Goal: Transaction & Acquisition: Download file/media

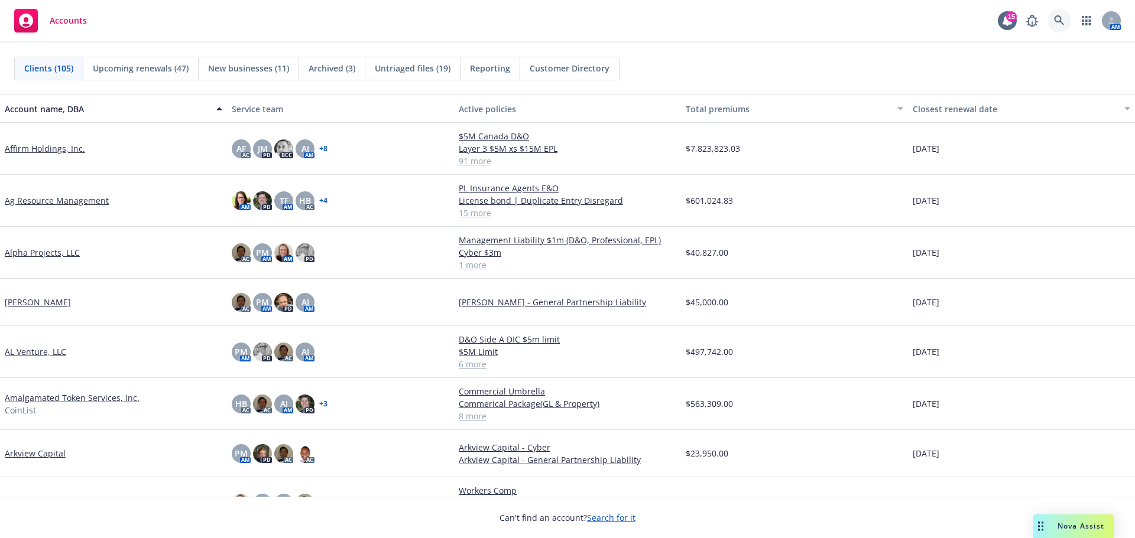
click at [1060, 14] on link at bounding box center [1059, 21] width 24 height 24
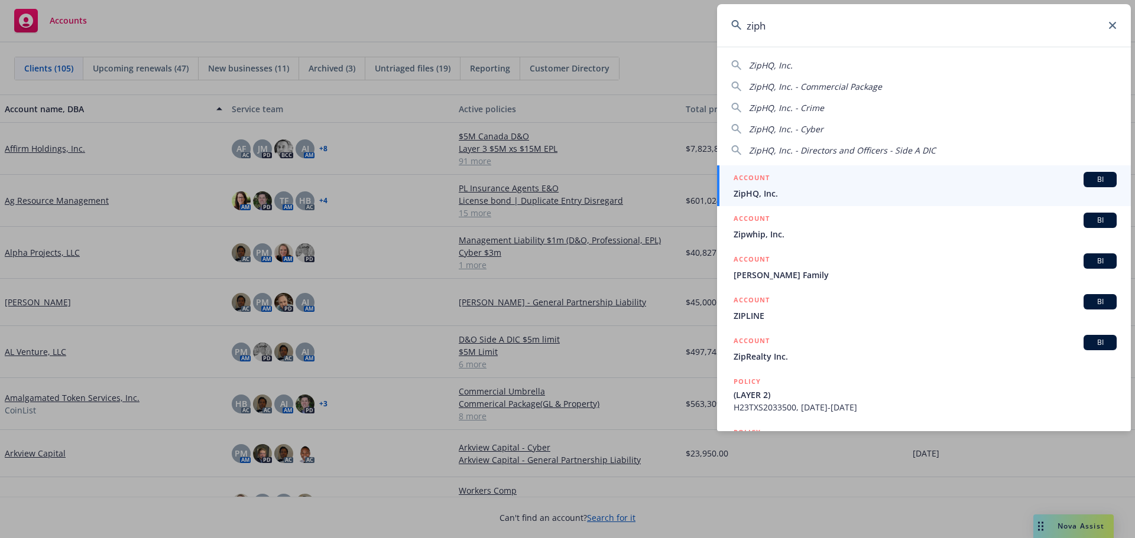
type input "ziph"
click at [772, 187] on div "ACCOUNT BI" at bounding box center [924, 179] width 383 height 15
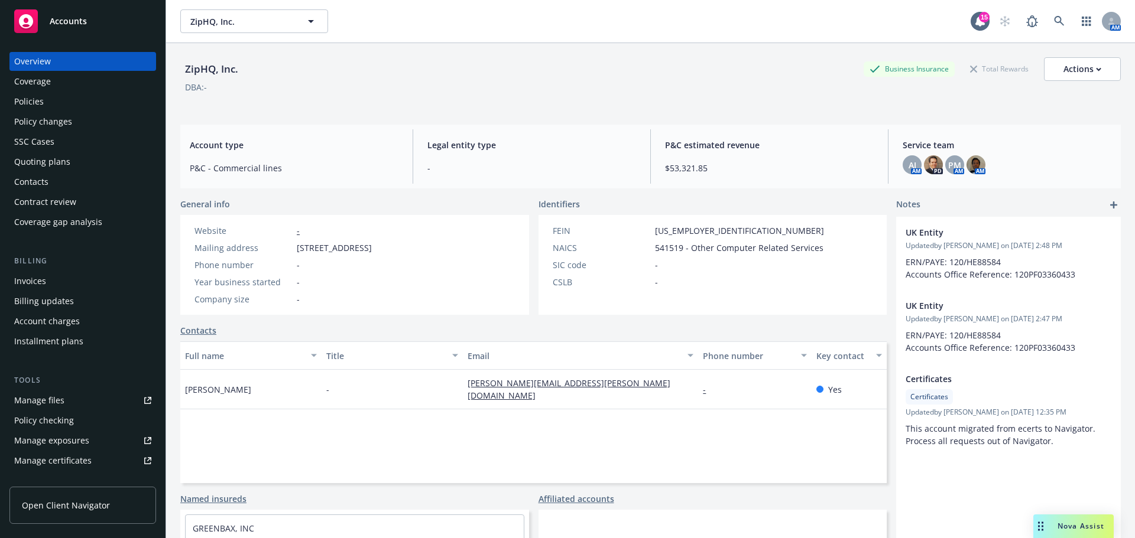
click at [34, 104] on div "Policies" at bounding box center [29, 101] width 30 height 19
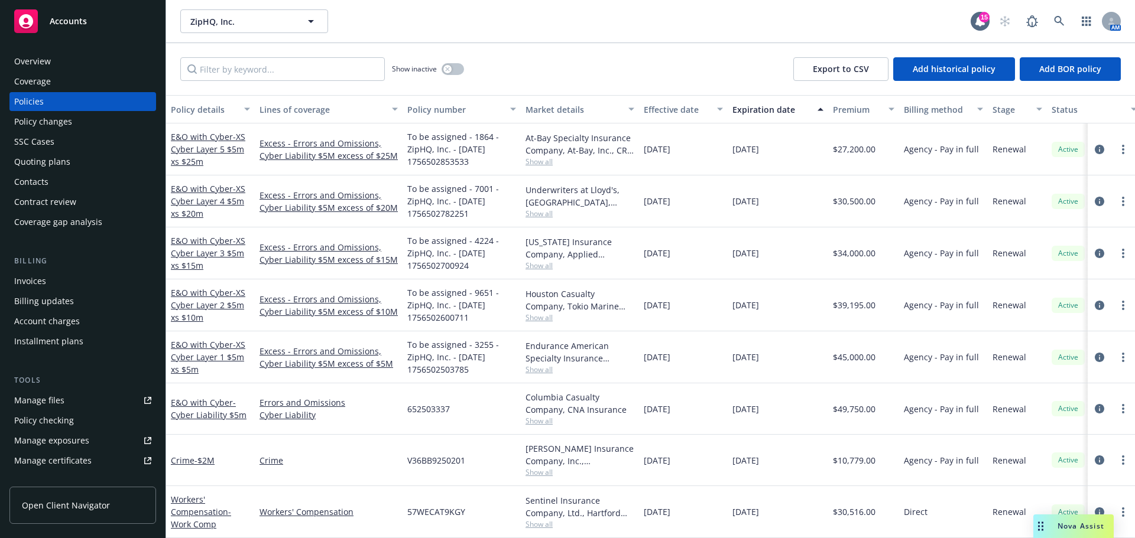
scroll to position [297, 0]
click at [204, 505] on link "Workers' Compensation - Work Comp" at bounding box center [201, 512] width 60 height 36
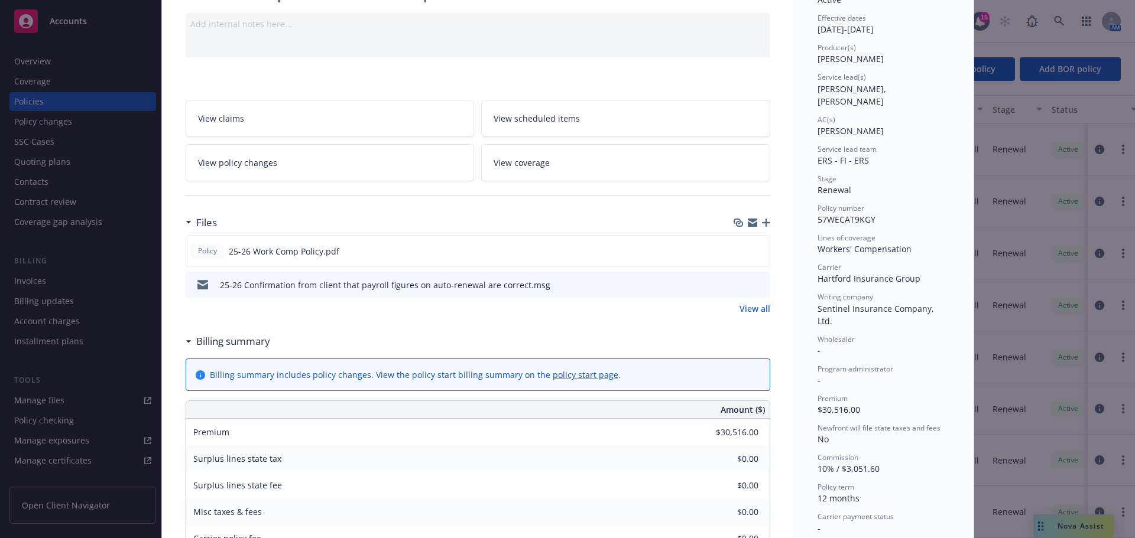
scroll to position [118, 0]
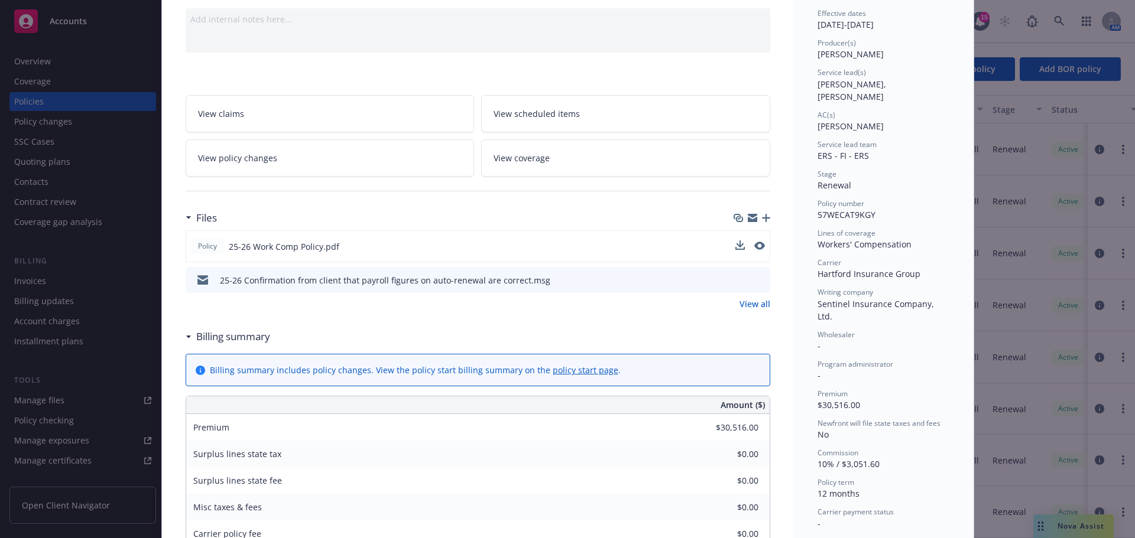
click at [736, 250] on button at bounding box center [739, 247] width 9 height 12
click at [734, 248] on icon "download file" at bounding box center [738, 245] width 9 height 9
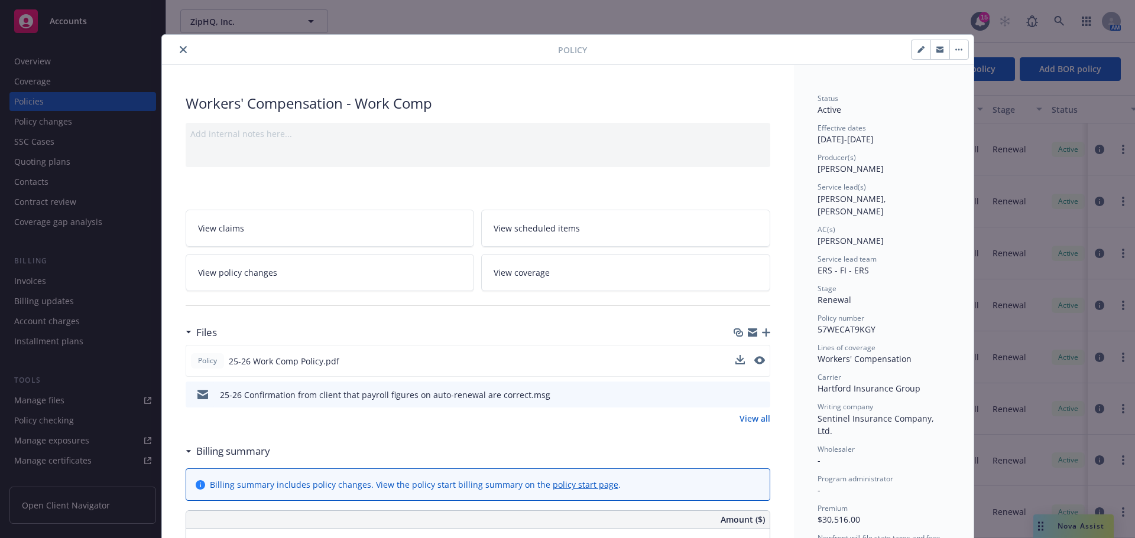
scroll to position [0, 0]
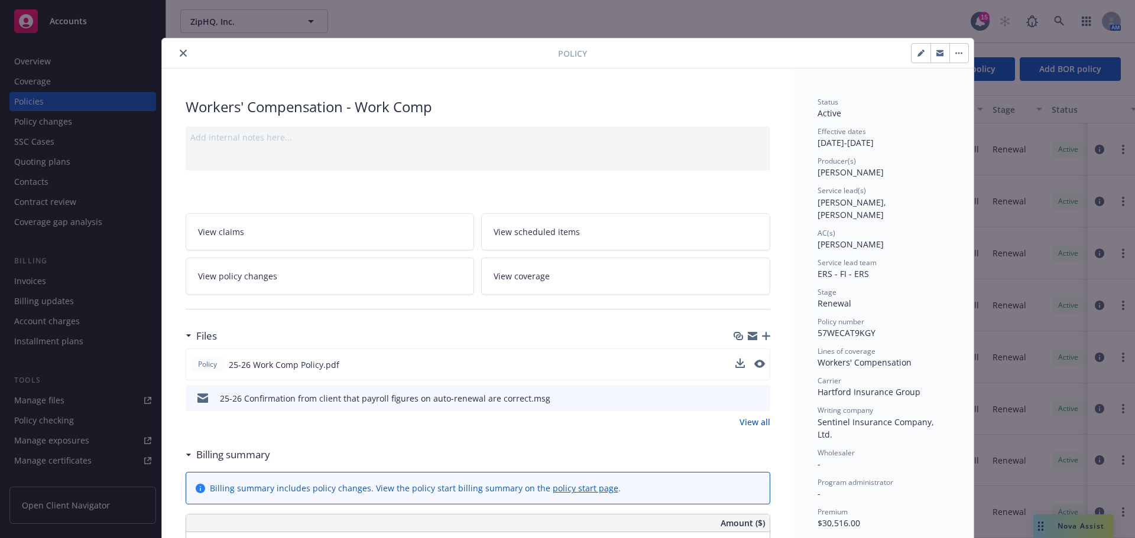
click at [180, 53] on icon "close" at bounding box center [183, 53] width 7 height 7
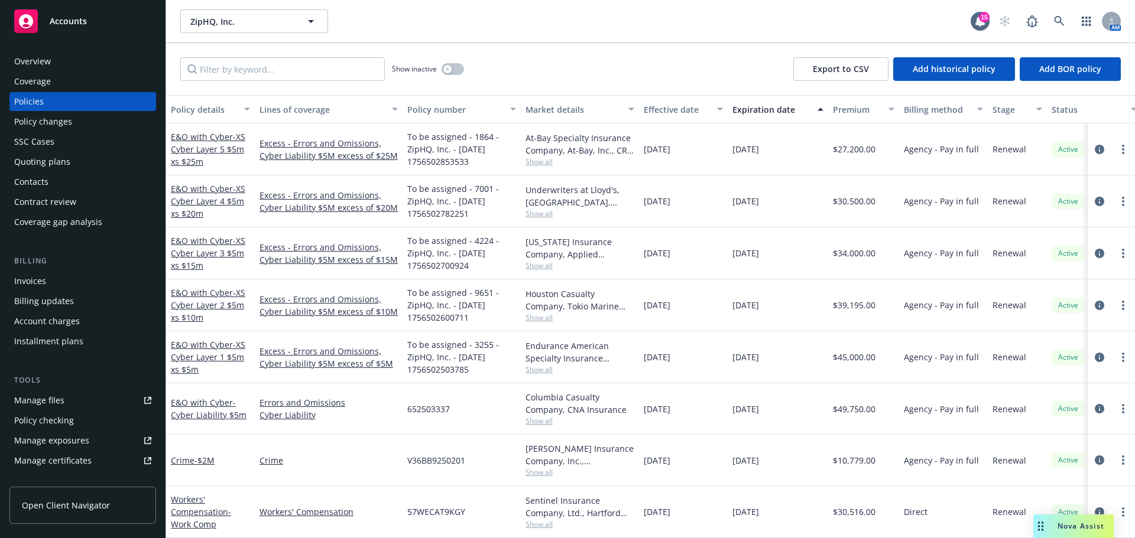
click at [29, 60] on div "Overview" at bounding box center [32, 61] width 37 height 19
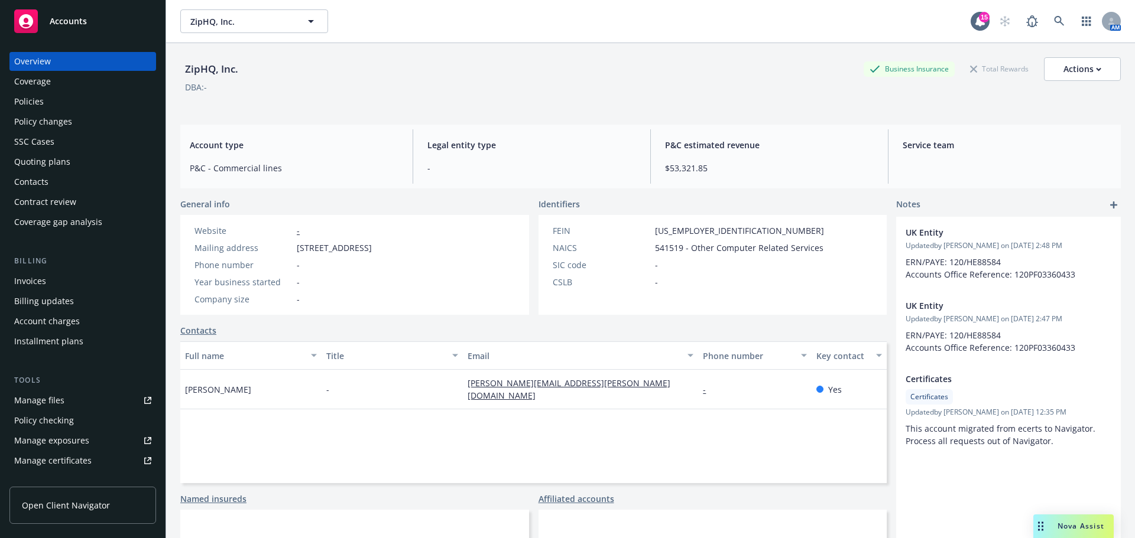
click at [60, 24] on span "Accounts" at bounding box center [68, 21] width 37 height 9
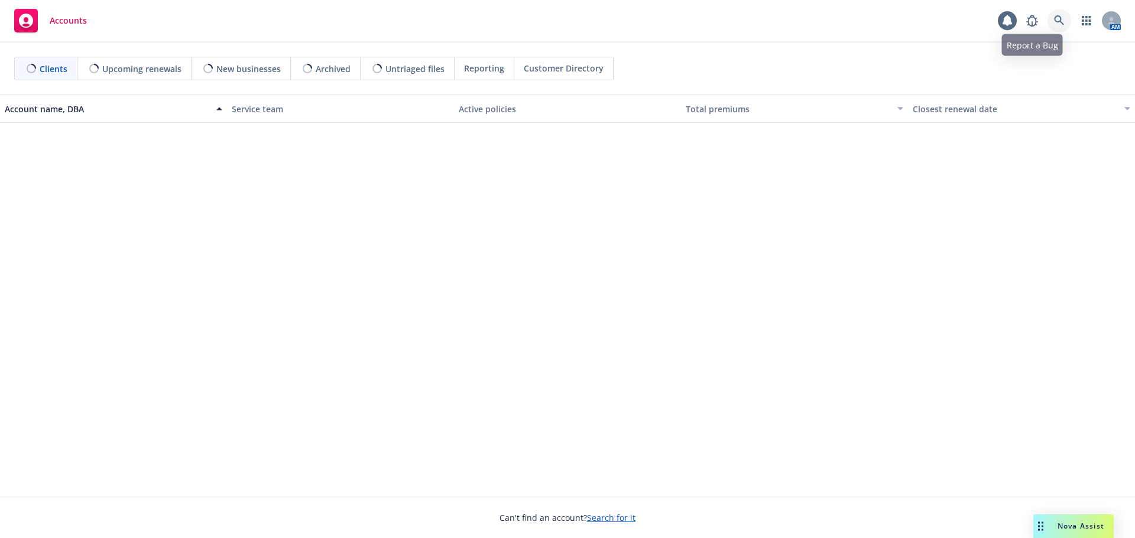
click at [1061, 21] on icon at bounding box center [1059, 20] width 11 height 11
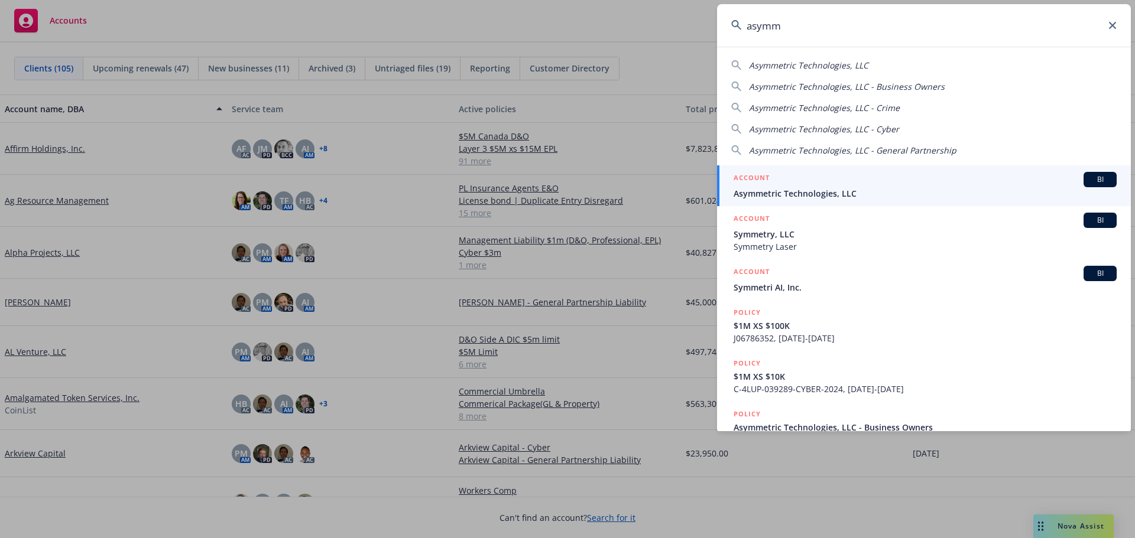
type input "asymm"
click at [816, 187] on div "ACCOUNT BI" at bounding box center [924, 179] width 383 height 15
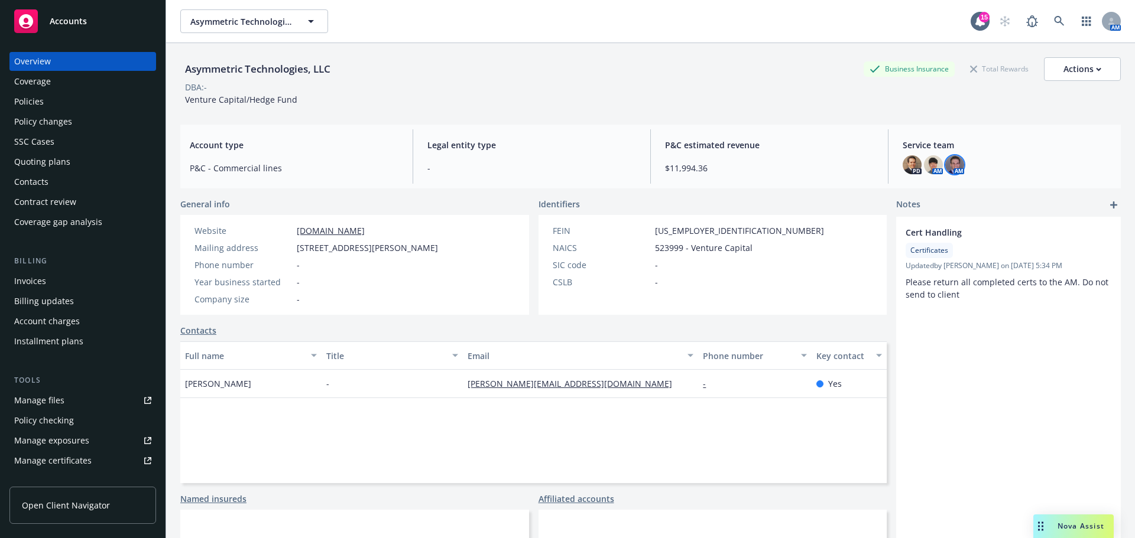
click at [949, 170] on img at bounding box center [954, 164] width 19 height 19
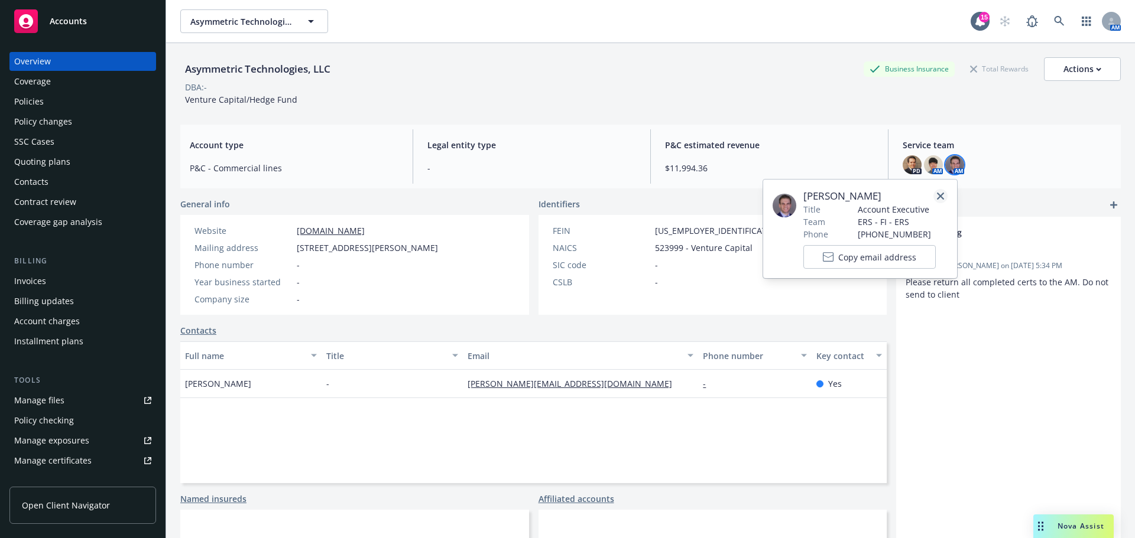
click at [940, 199] on icon "close" at bounding box center [940, 196] width 7 height 7
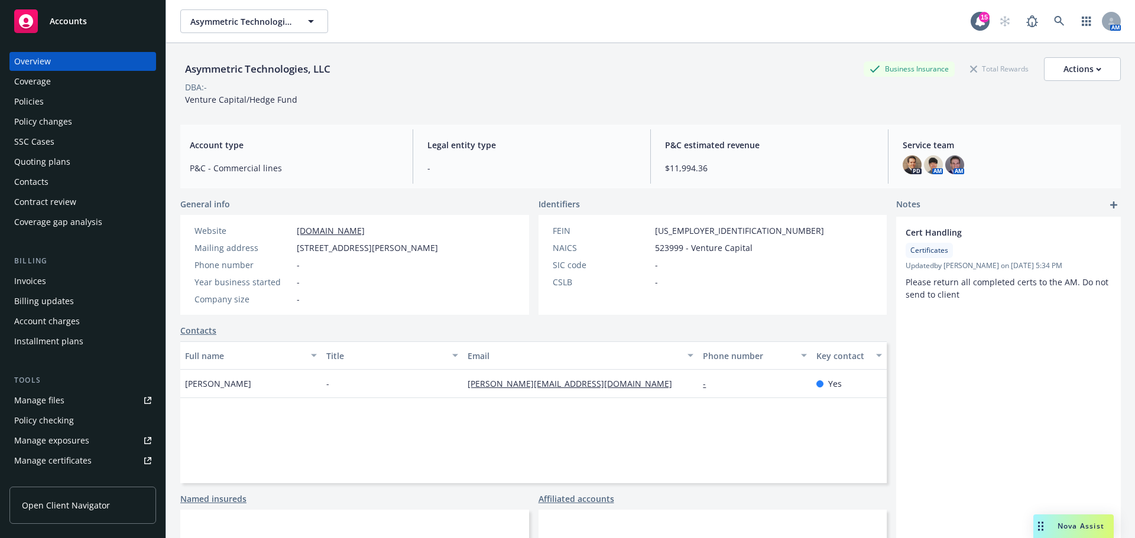
click at [53, 106] on div "Policies" at bounding box center [82, 101] width 137 height 19
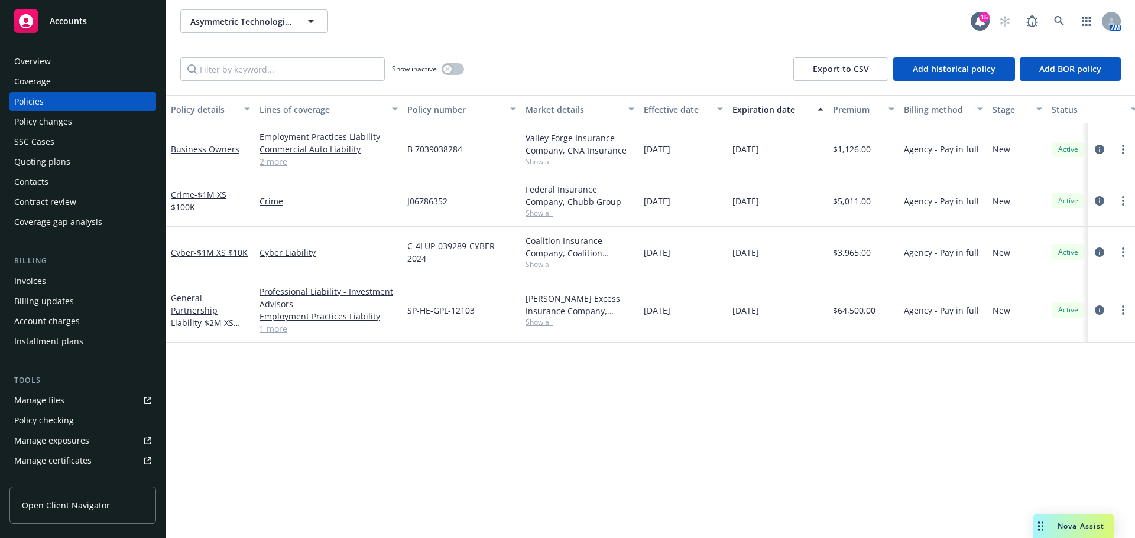
click at [57, 22] on span "Accounts" at bounding box center [68, 21] width 37 height 9
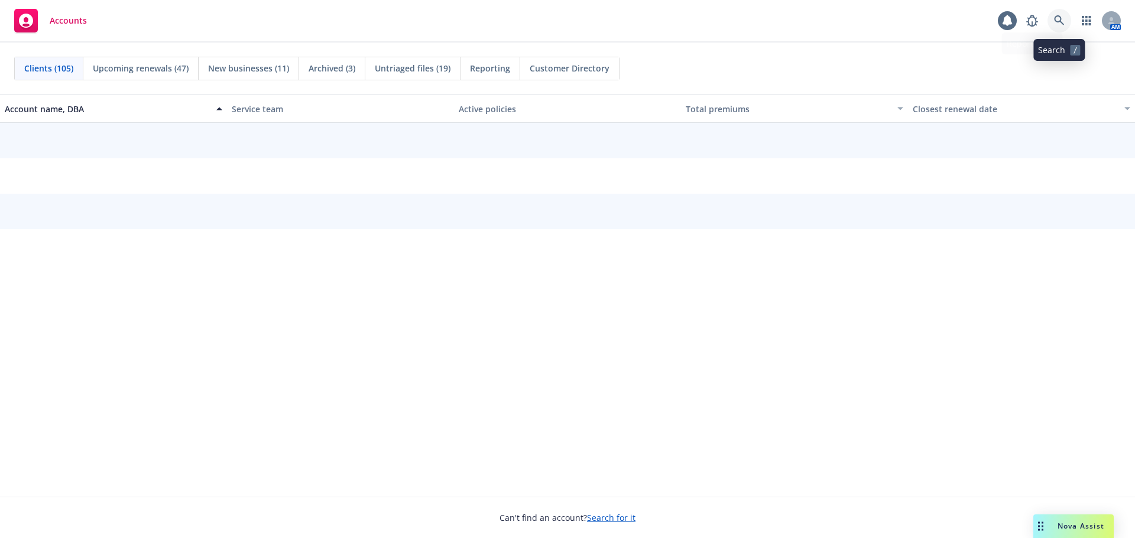
click at [1061, 18] on icon at bounding box center [1059, 20] width 10 height 10
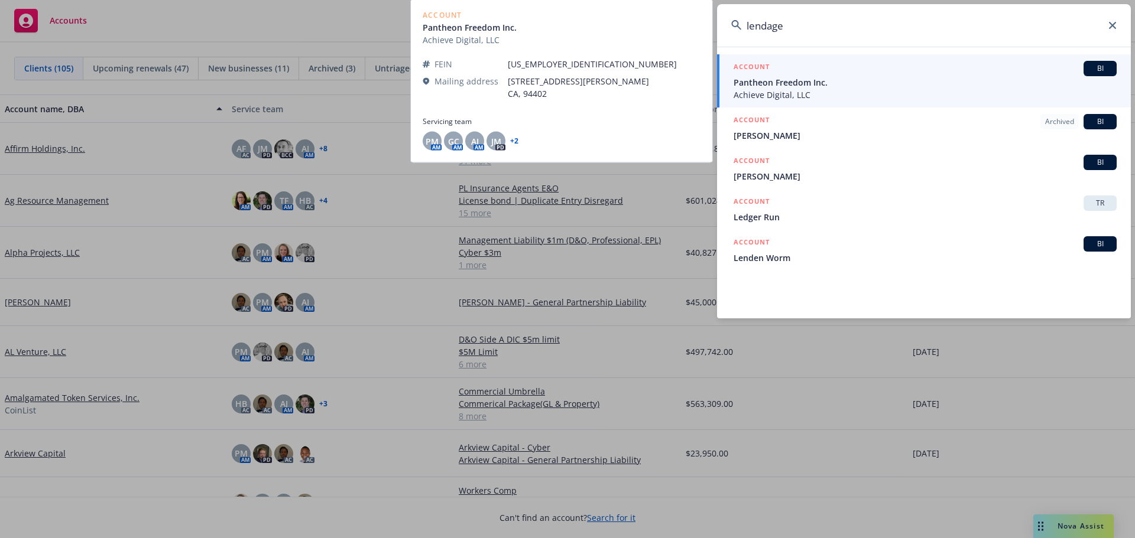
type input "lendage"
click at [787, 86] on span "Pantheon Freedom Inc." at bounding box center [924, 82] width 383 height 12
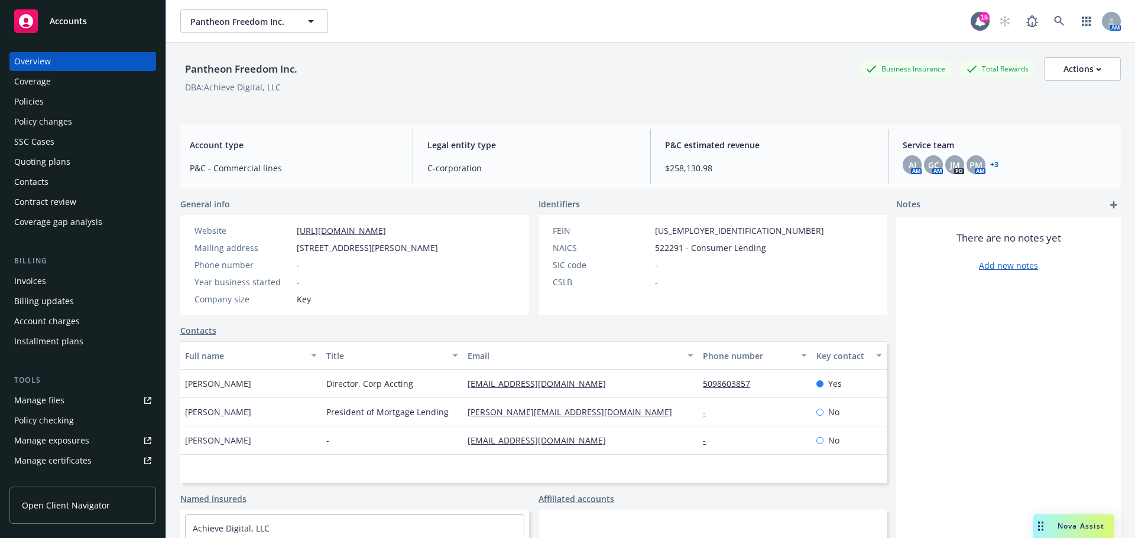
click at [21, 95] on div "Policies" at bounding box center [29, 101] width 30 height 19
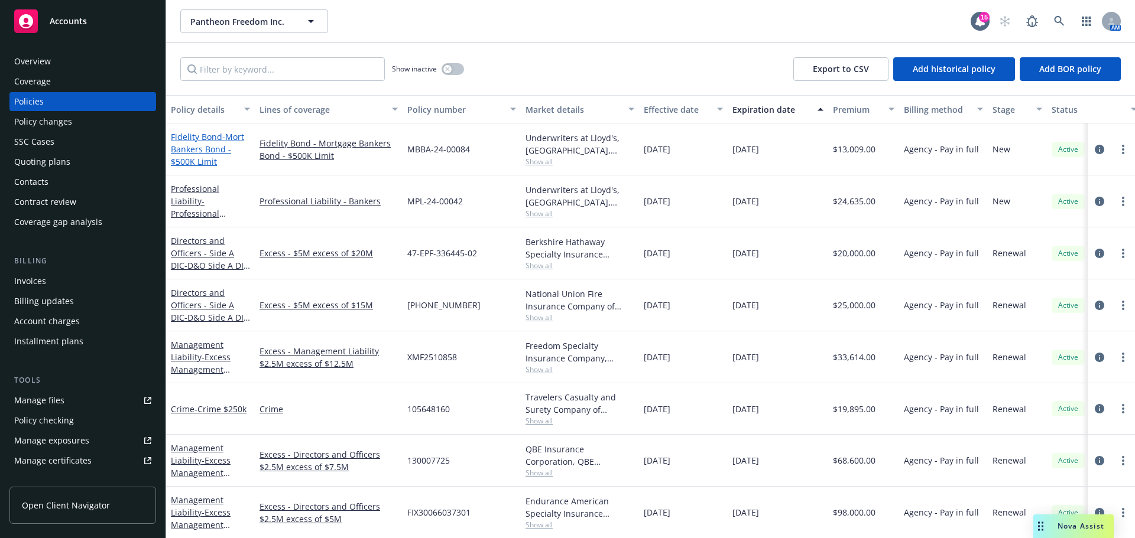
click at [196, 151] on span "- Mort Bankers Bond - $500K Limit" at bounding box center [207, 149] width 73 height 36
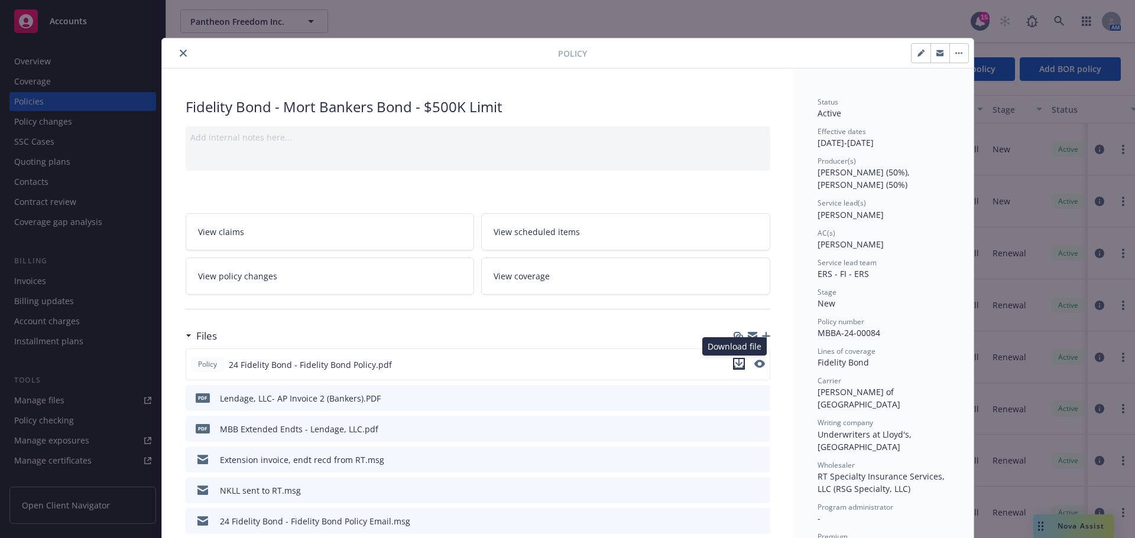
click at [734, 362] on icon "download file" at bounding box center [738, 363] width 9 height 9
click at [180, 53] on icon "close" at bounding box center [183, 53] width 7 height 7
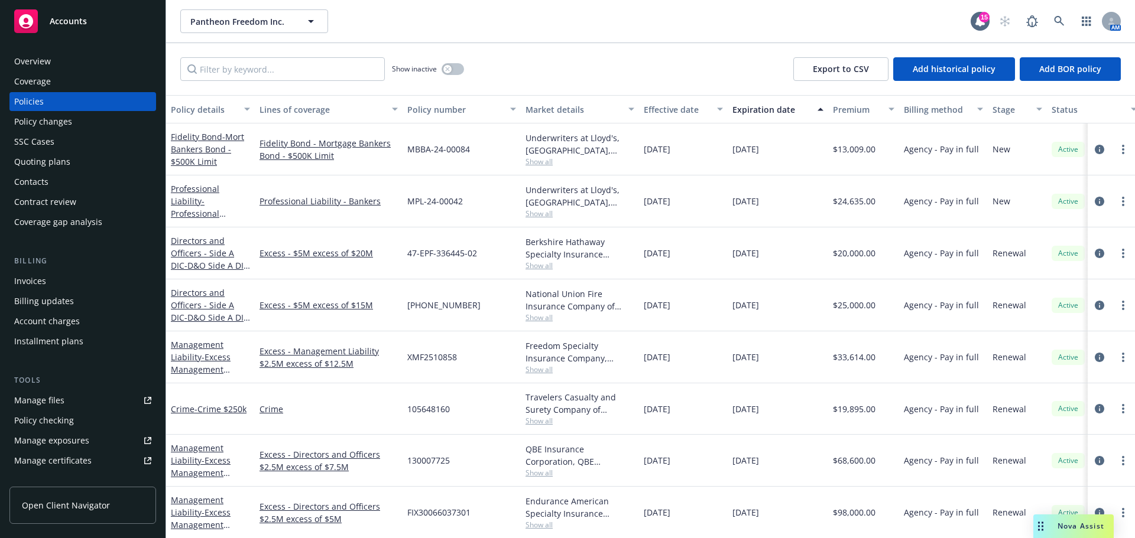
click at [82, 23] on span "Accounts" at bounding box center [68, 21] width 37 height 9
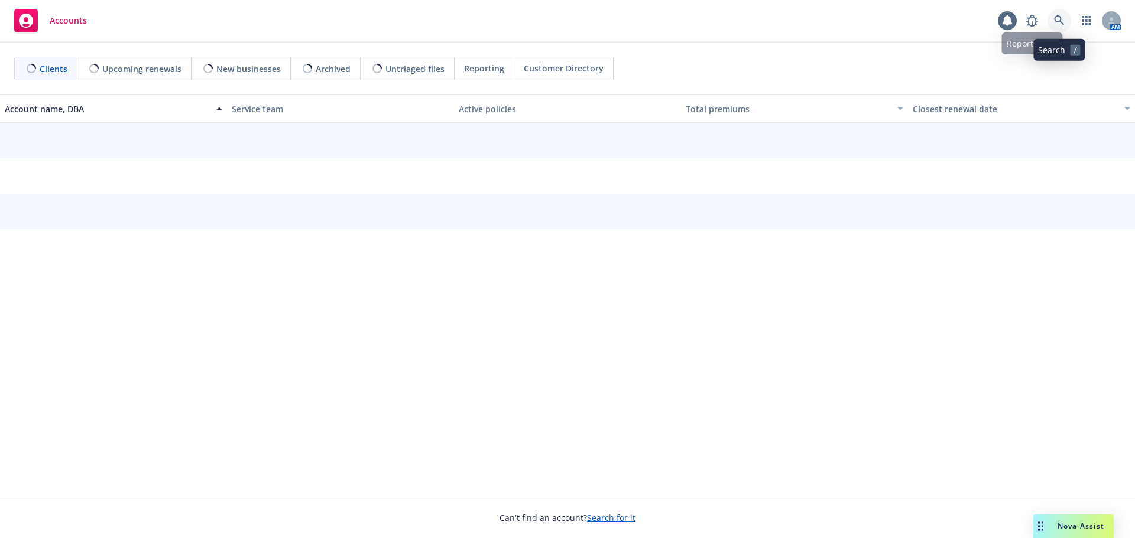
click at [1060, 19] on icon at bounding box center [1059, 20] width 10 height 10
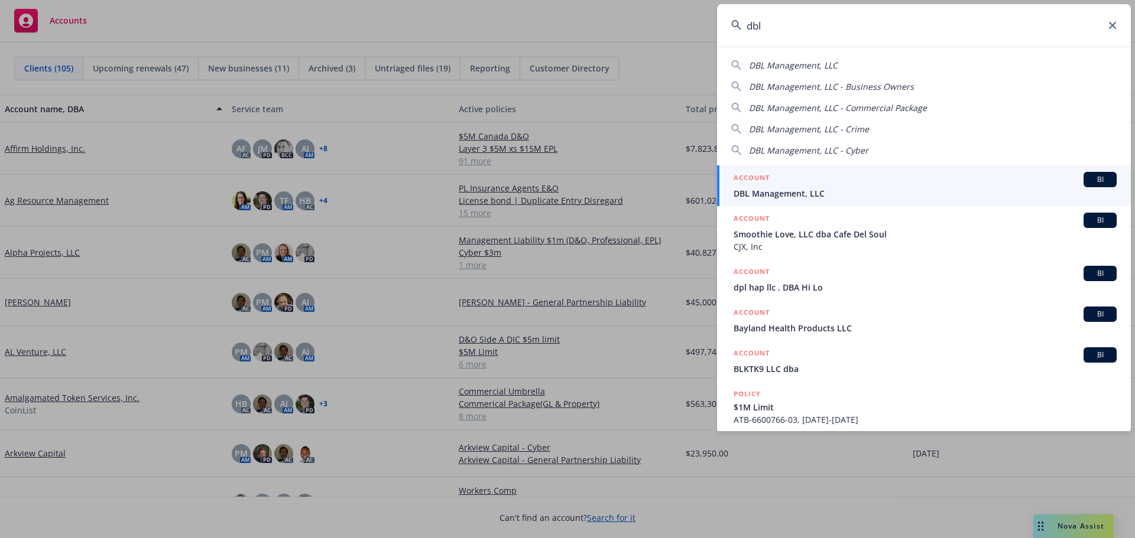
type input "dbl"
click at [803, 189] on span "DBL Management, LLC" at bounding box center [924, 193] width 383 height 12
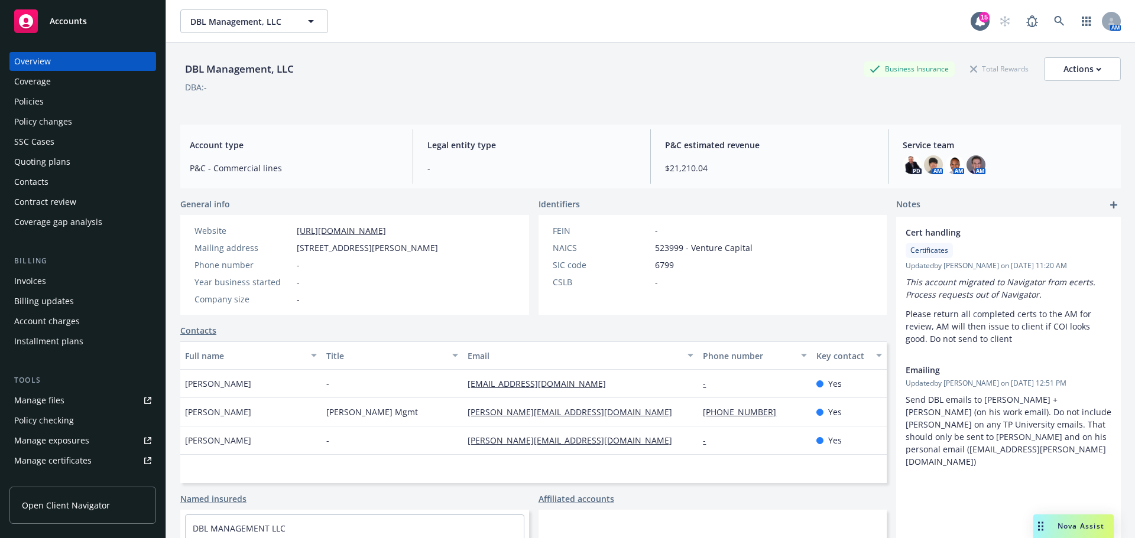
click at [80, 18] on span "Accounts" at bounding box center [68, 21] width 37 height 9
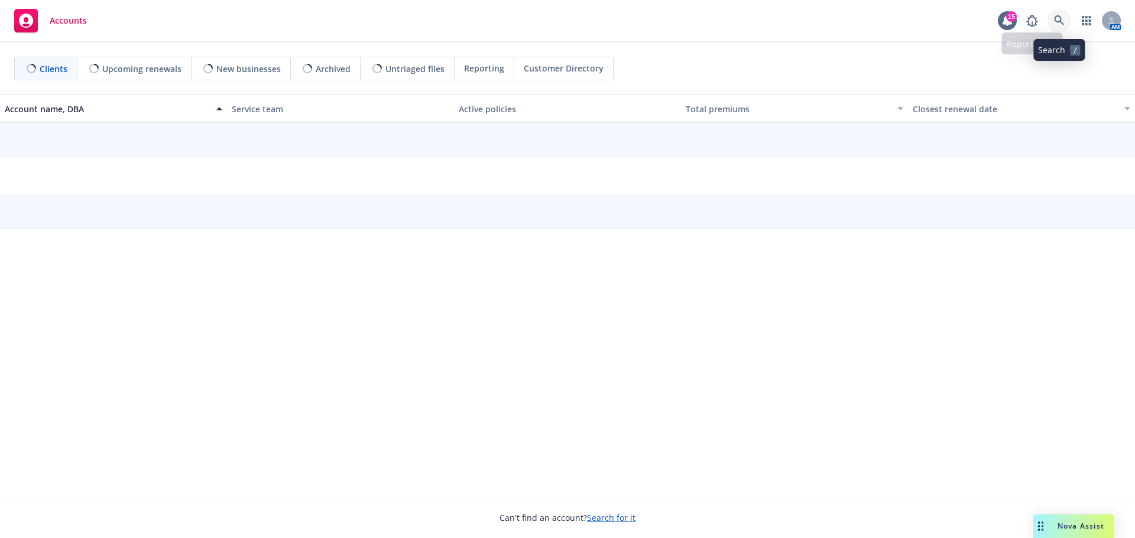
click at [1062, 20] on icon at bounding box center [1059, 20] width 11 height 11
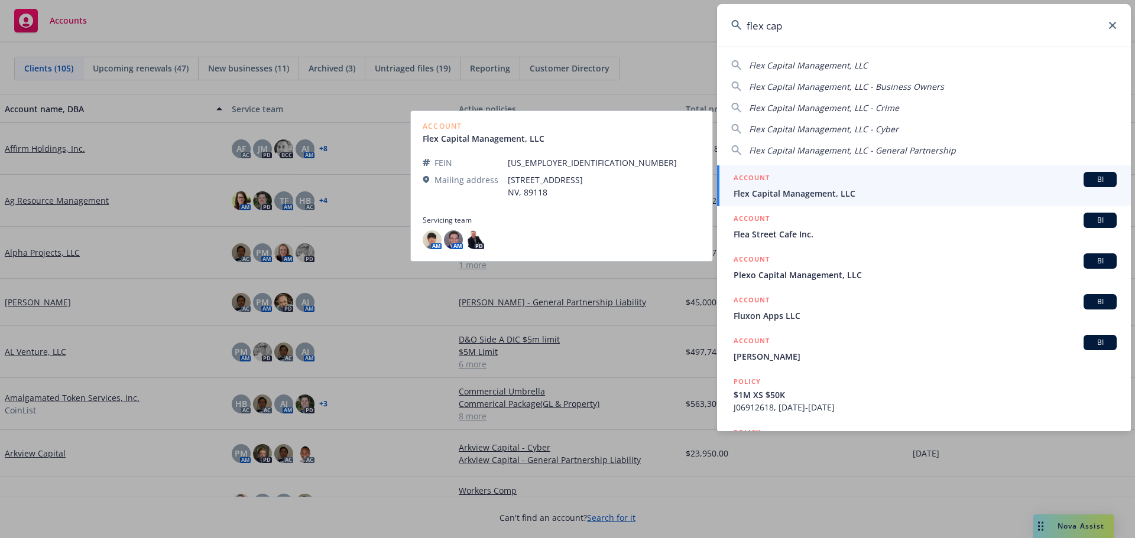
type input "flex cap"
click at [807, 189] on span "Flex Capital Management, LLC" at bounding box center [924, 193] width 383 height 12
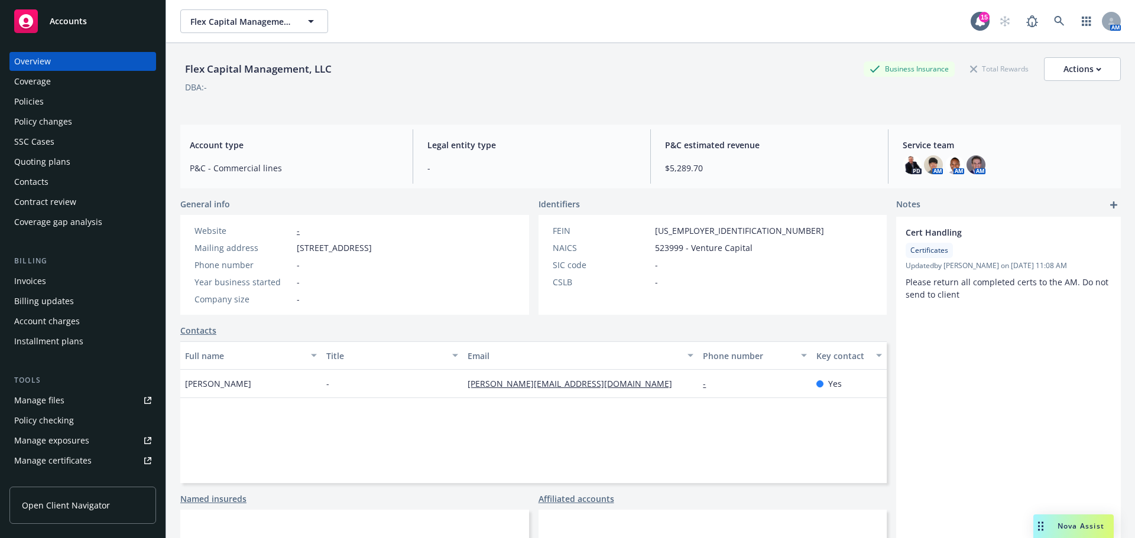
click at [56, 21] on span "Accounts" at bounding box center [68, 21] width 37 height 9
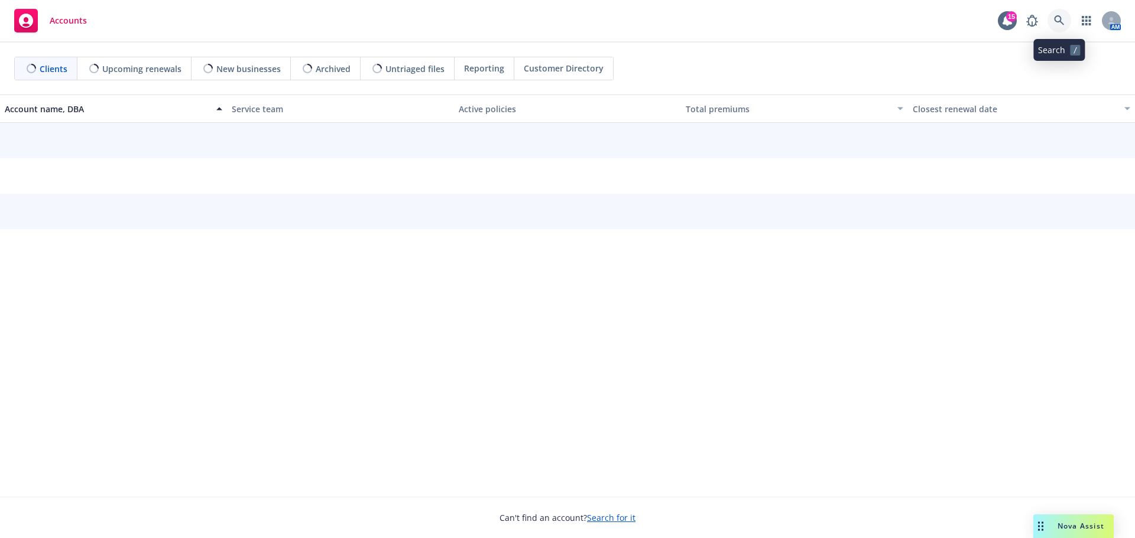
click at [1063, 20] on icon at bounding box center [1059, 20] width 11 height 11
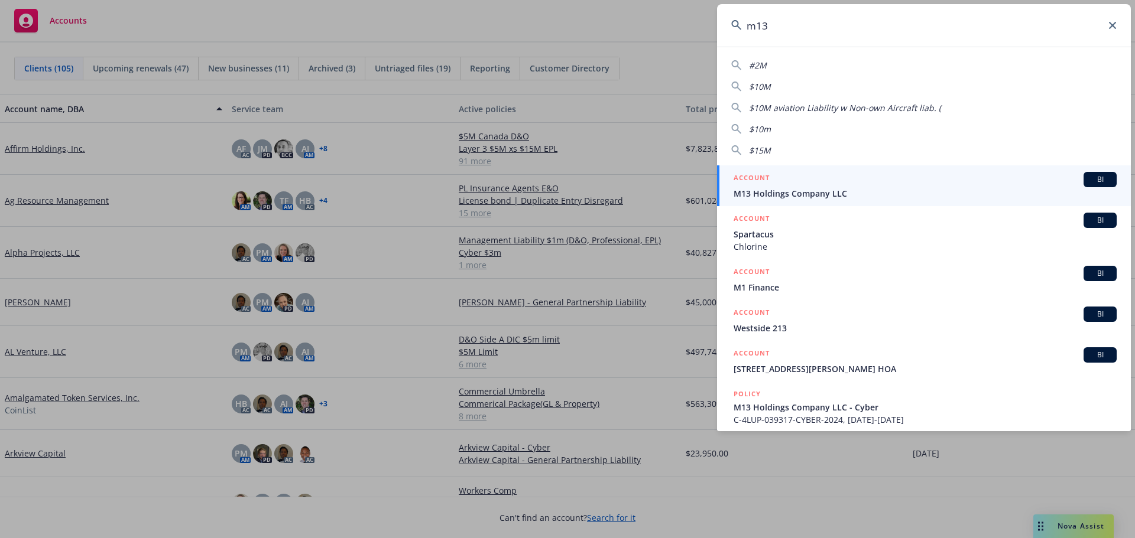
type input "m13"
click at [815, 194] on span "M13 Holdings Company LLC" at bounding box center [924, 193] width 383 height 12
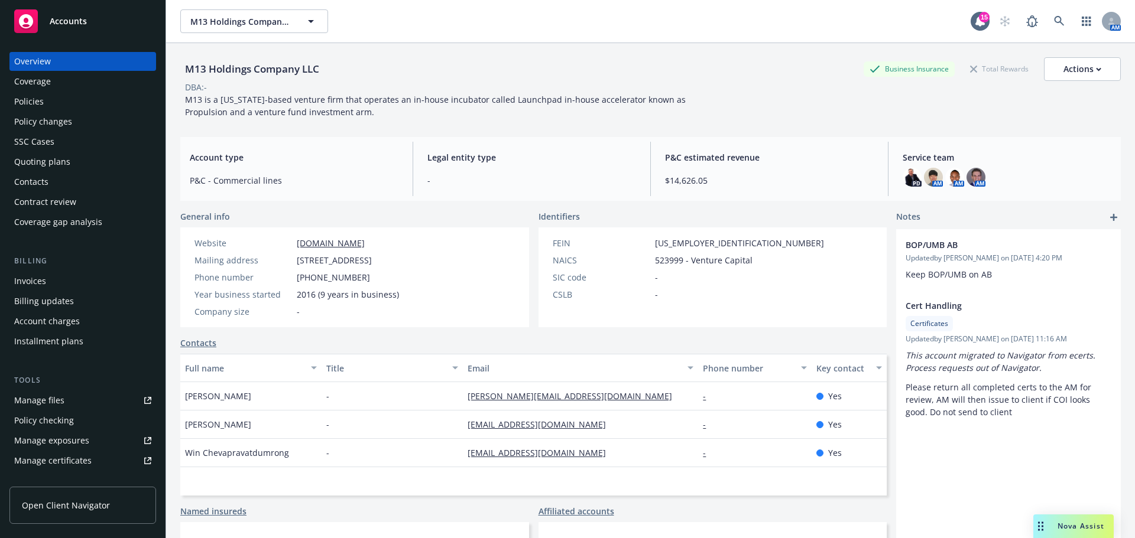
click at [20, 102] on div "Policies" at bounding box center [29, 101] width 30 height 19
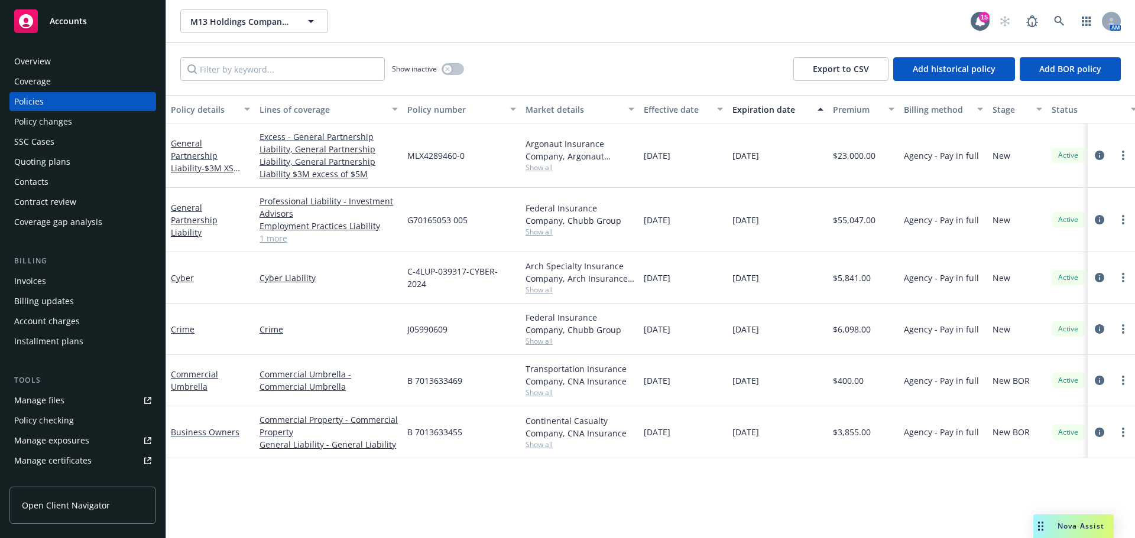
click at [79, 21] on span "Accounts" at bounding box center [68, 21] width 37 height 9
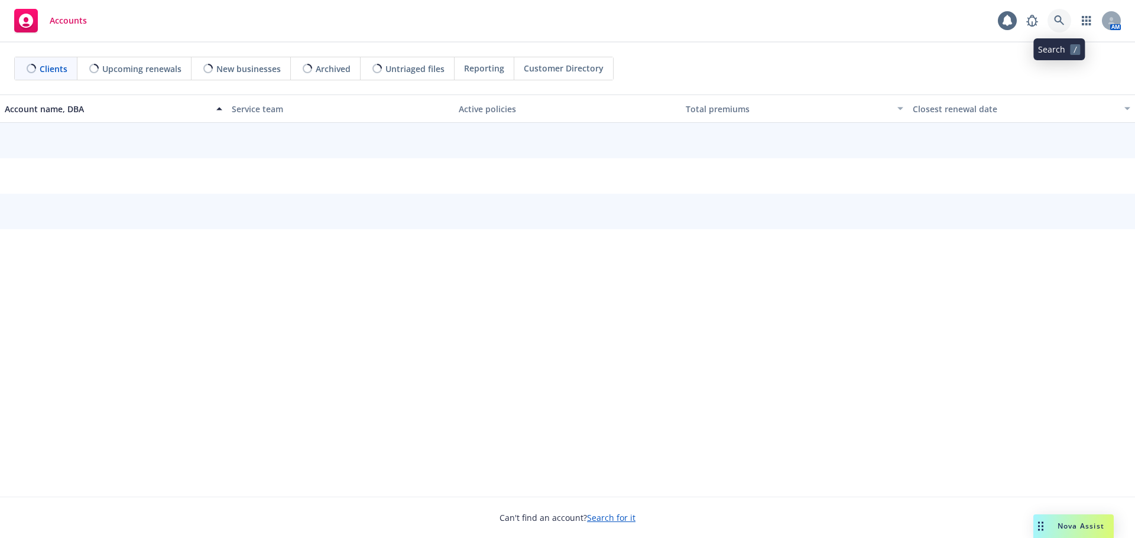
click at [1059, 19] on icon at bounding box center [1059, 20] width 11 height 11
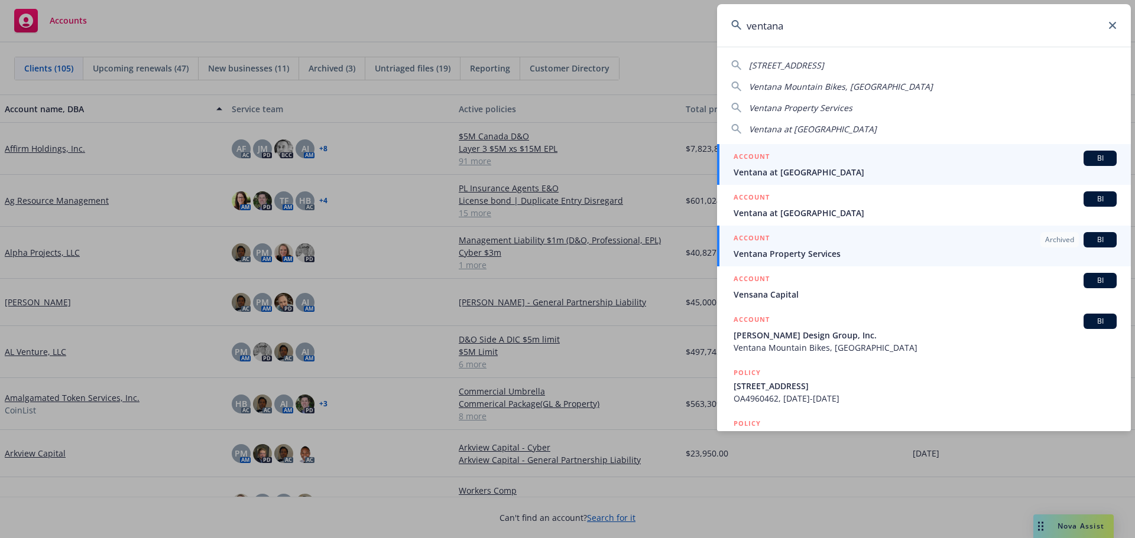
type input "ventana"
click at [836, 252] on span "Ventana Property Services" at bounding box center [924, 254] width 383 height 12
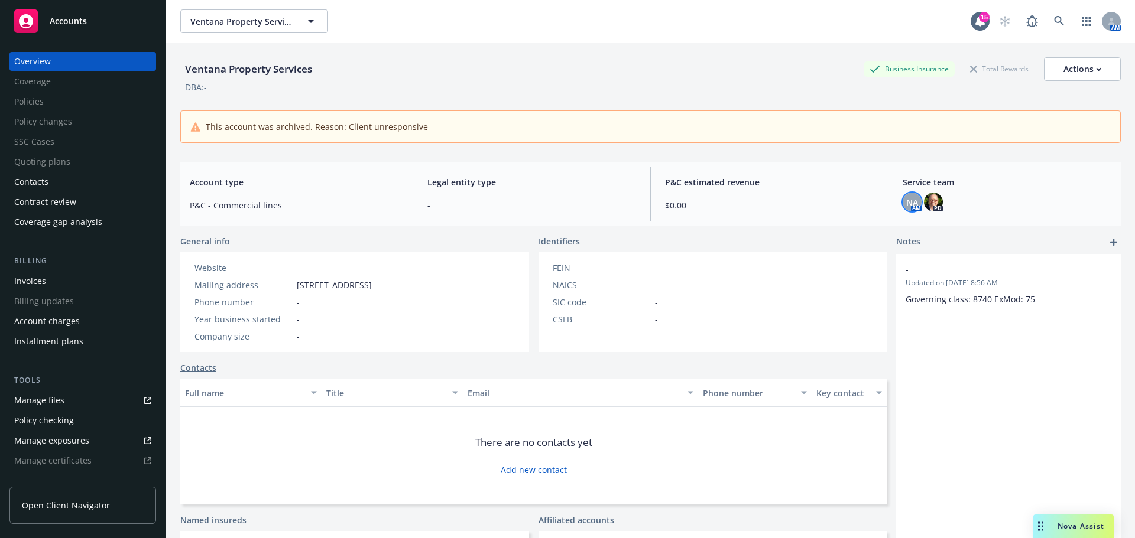
click at [906, 207] on span "NA" at bounding box center [912, 202] width 12 height 12
click at [898, 233] on icon "close" at bounding box center [897, 233] width 7 height 7
click at [925, 209] on img at bounding box center [933, 202] width 19 height 19
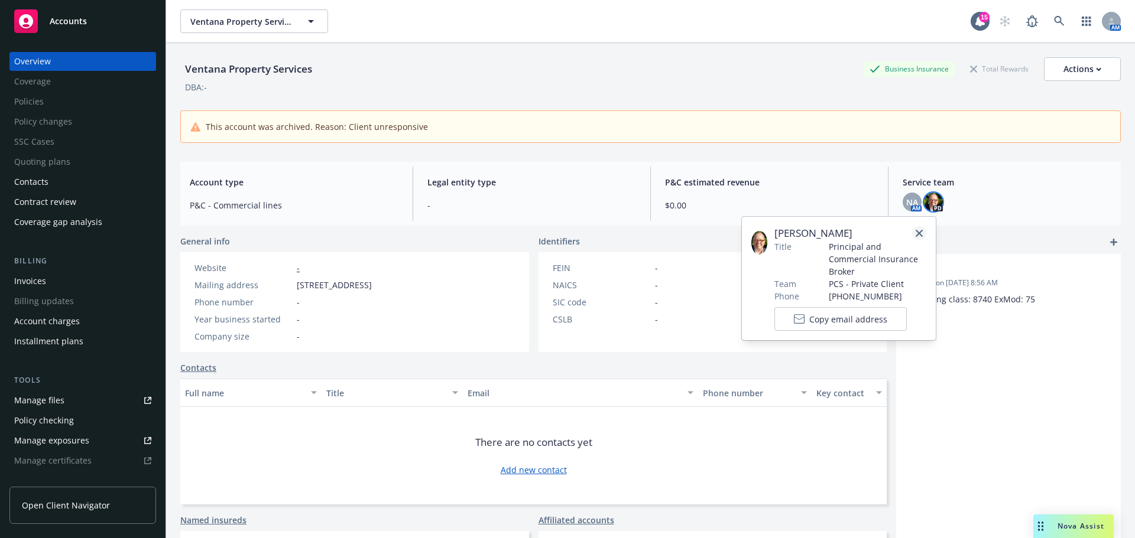
click at [920, 232] on icon "close" at bounding box center [918, 233] width 7 height 7
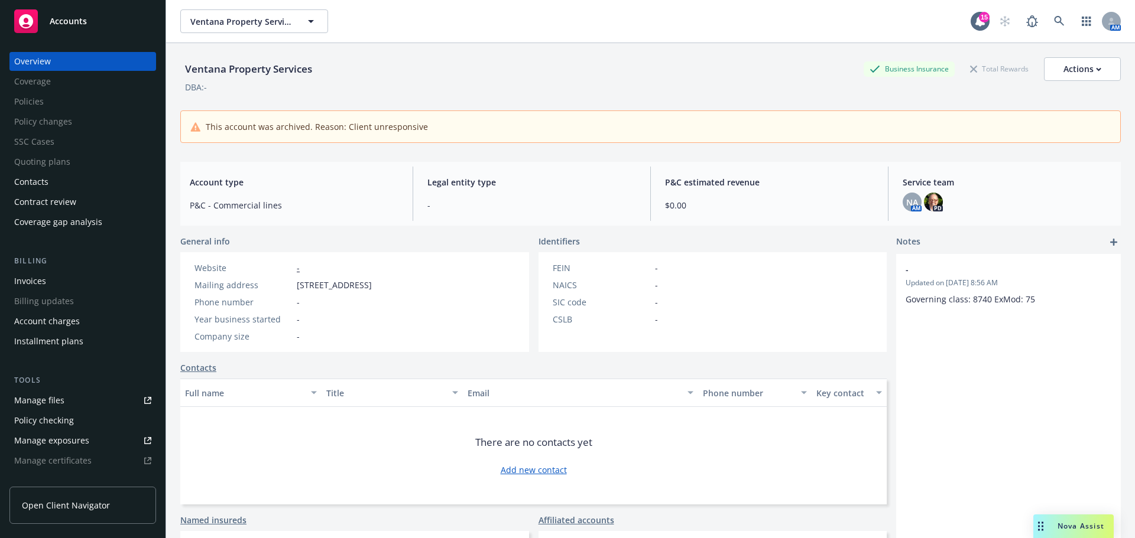
click at [85, 19] on span "Accounts" at bounding box center [68, 21] width 37 height 9
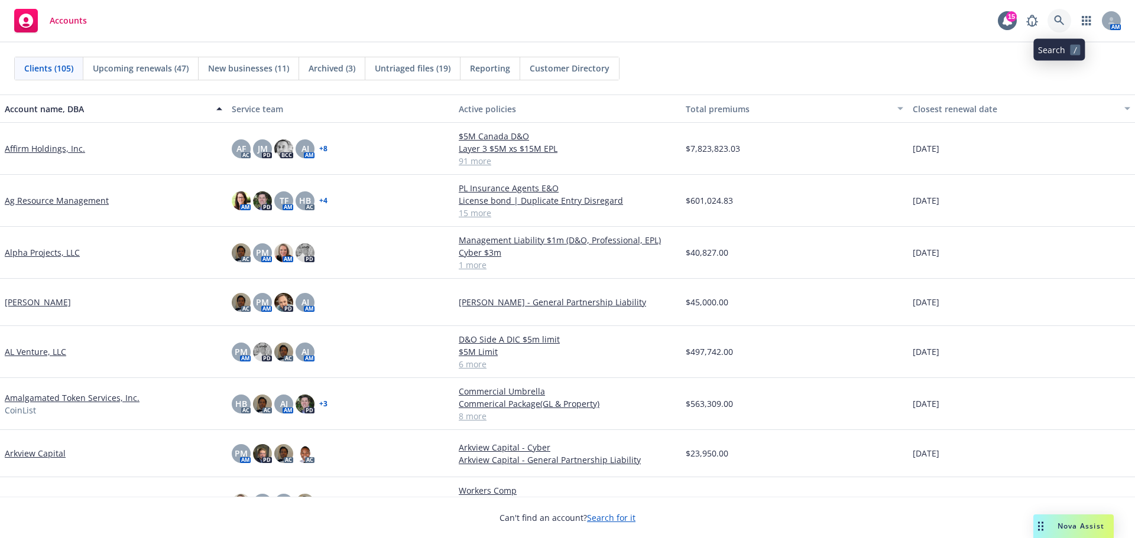
click at [1060, 18] on icon at bounding box center [1059, 20] width 10 height 10
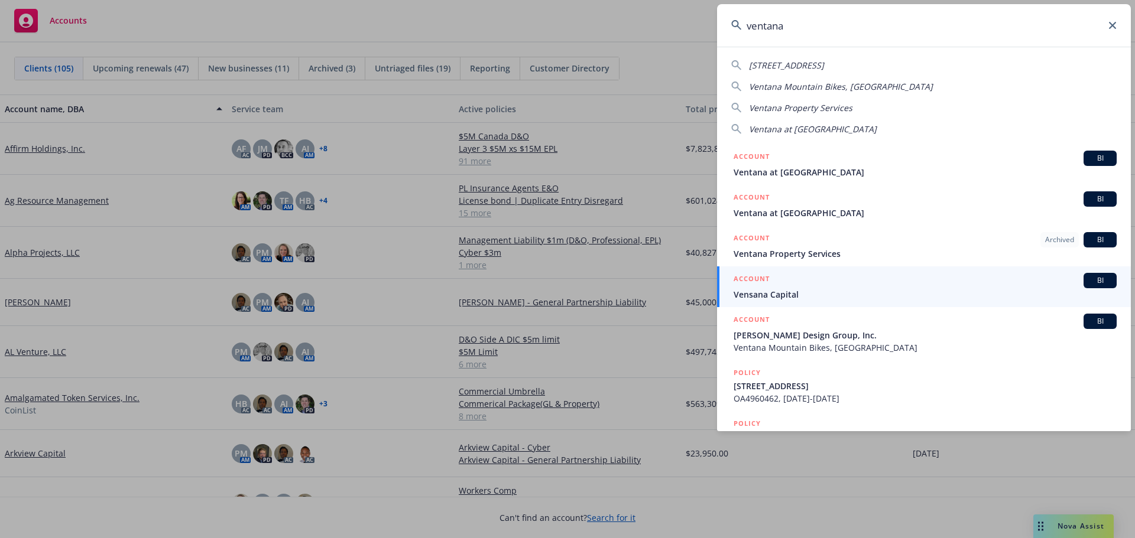
type input "ventana"
click at [1112, 28] on icon at bounding box center [1112, 25] width 7 height 7
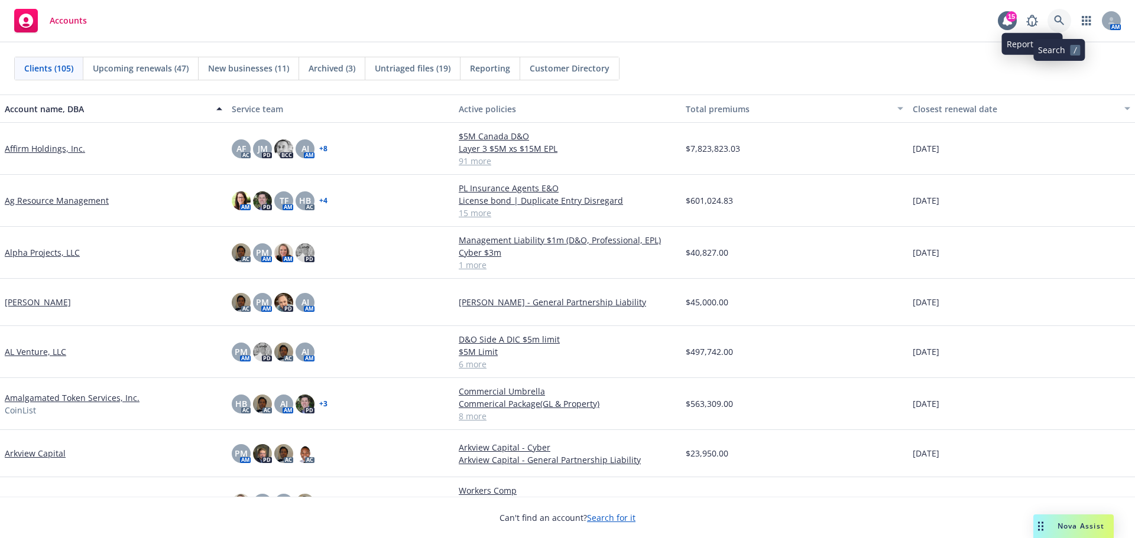
click at [1056, 17] on icon at bounding box center [1059, 20] width 11 height 11
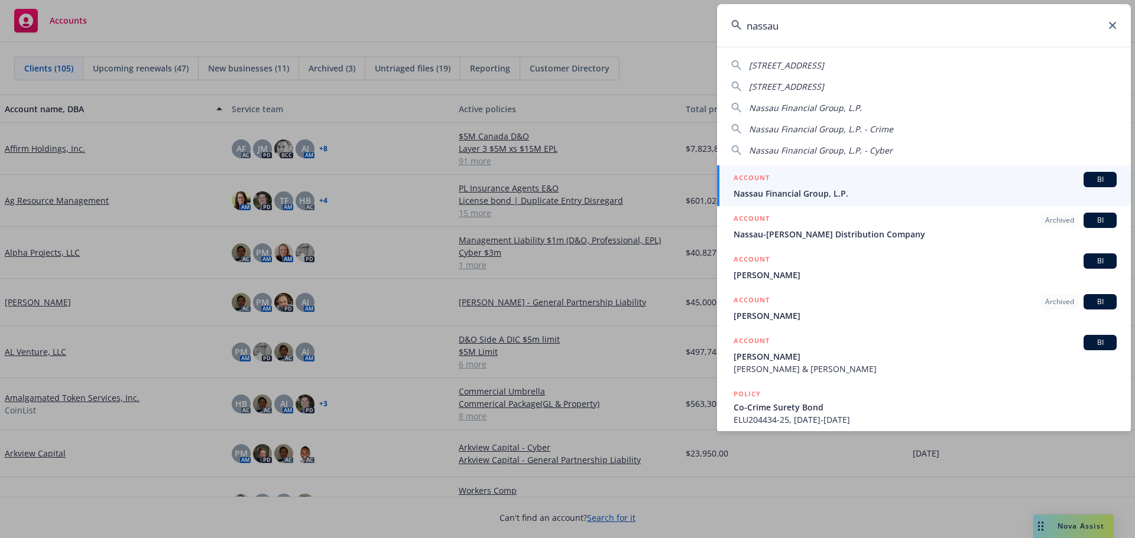
type input "nassau"
click at [807, 191] on span "Nassau Financial Group, L.P." at bounding box center [924, 193] width 383 height 12
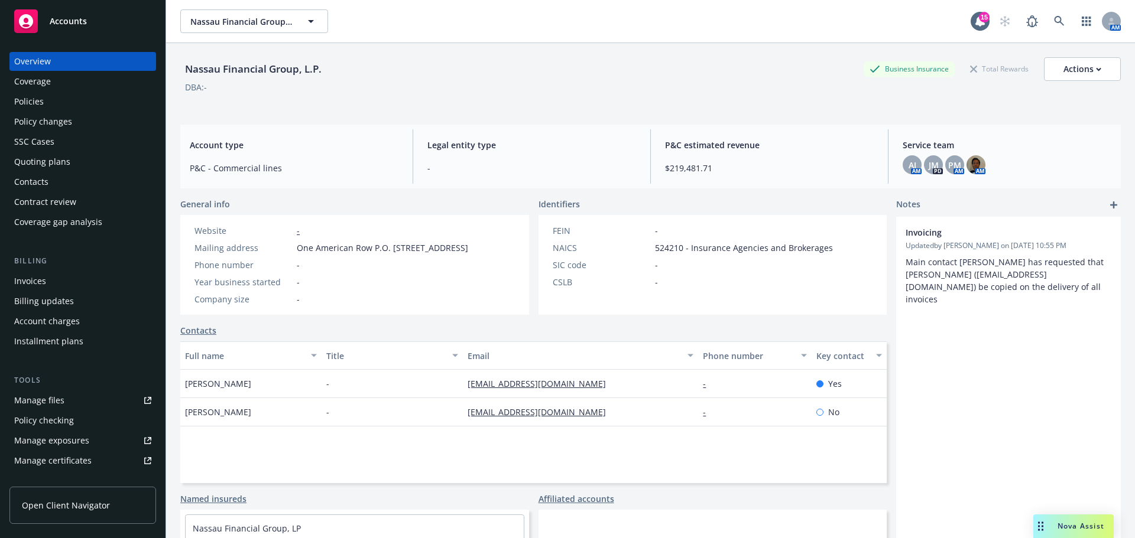
click at [57, 162] on div "Quoting plans" at bounding box center [42, 161] width 56 height 19
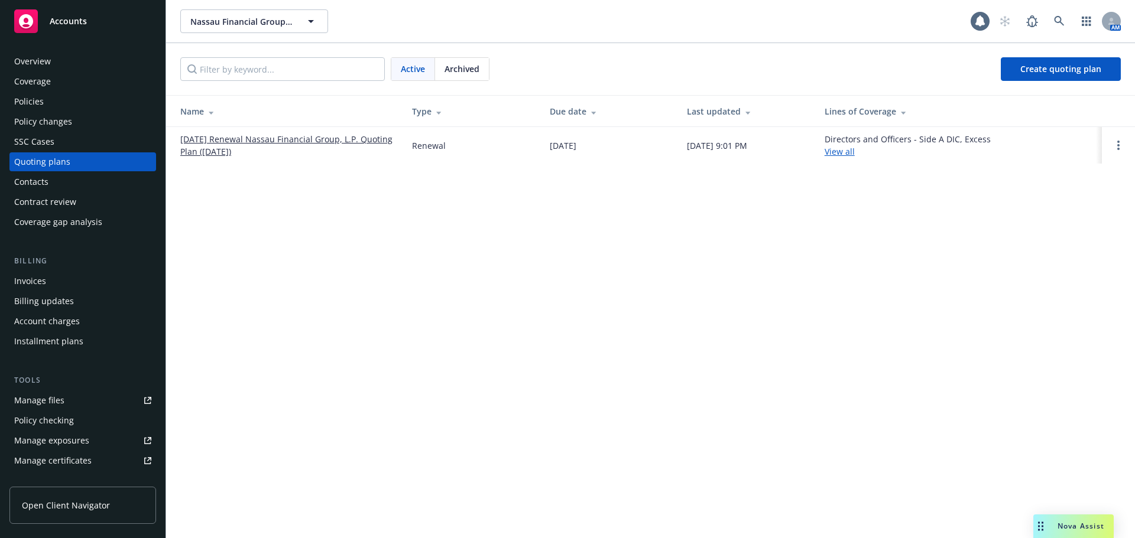
click at [37, 99] on div "Policies" at bounding box center [29, 101] width 30 height 19
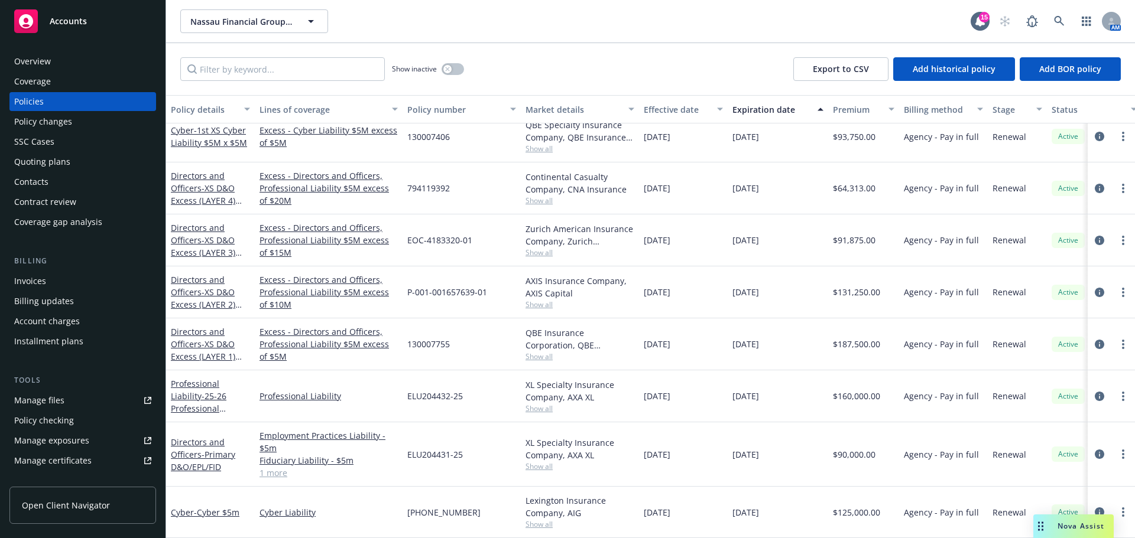
scroll to position [545, 0]
click at [223, 449] on span "- Primary D&O/EPL/FID" at bounding box center [203, 461] width 64 height 24
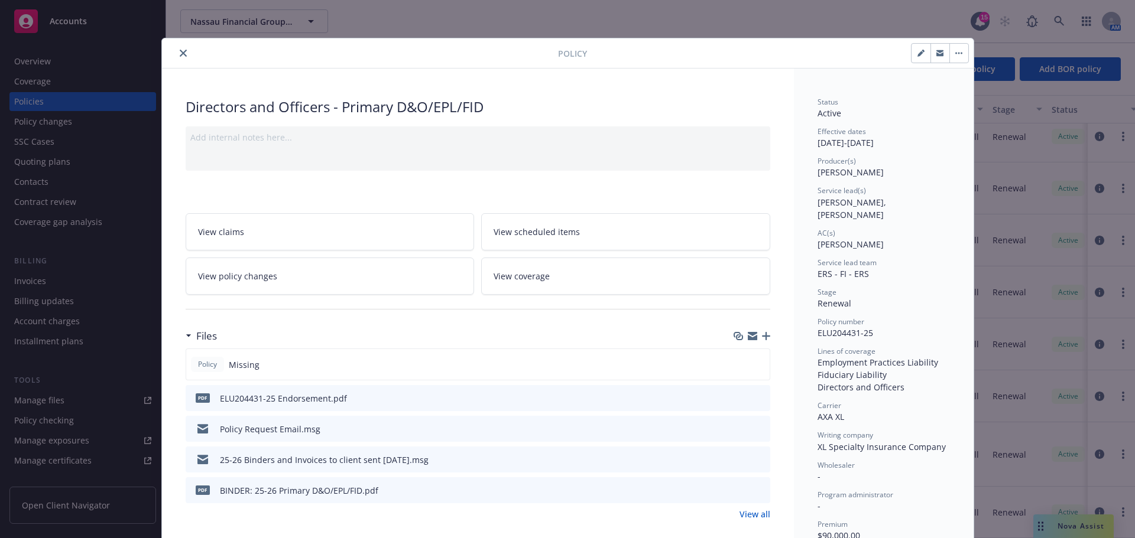
click at [180, 53] on icon "close" at bounding box center [183, 53] width 7 height 7
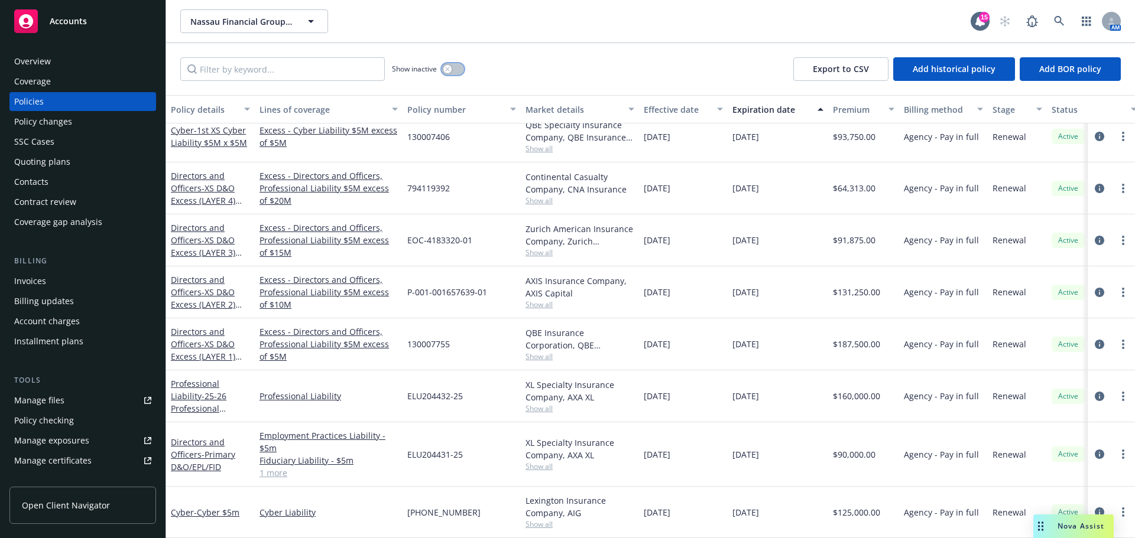
click at [461, 71] on button "button" at bounding box center [452, 69] width 22 height 12
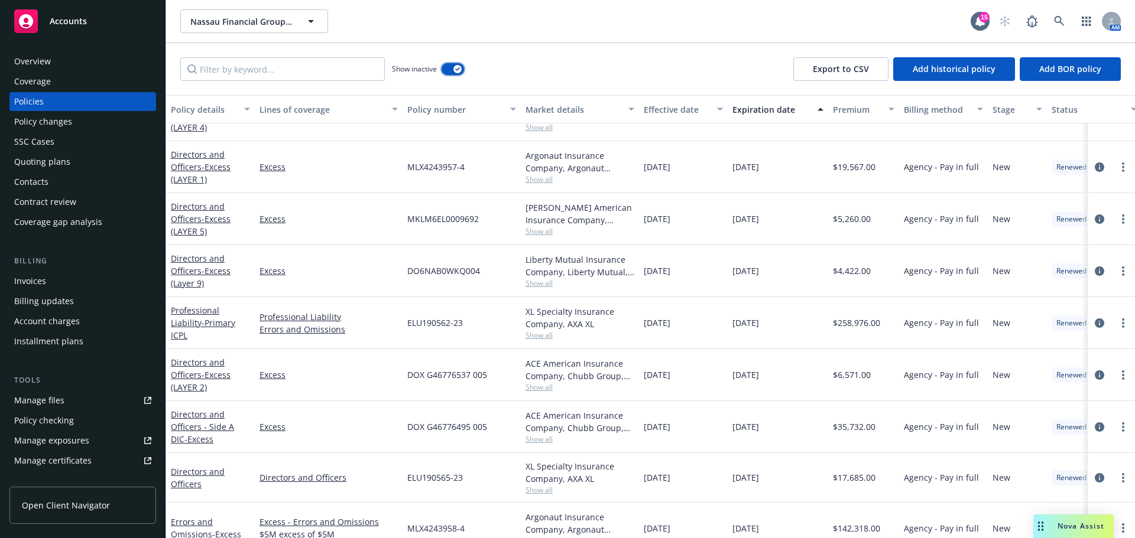
scroll to position [956, 0]
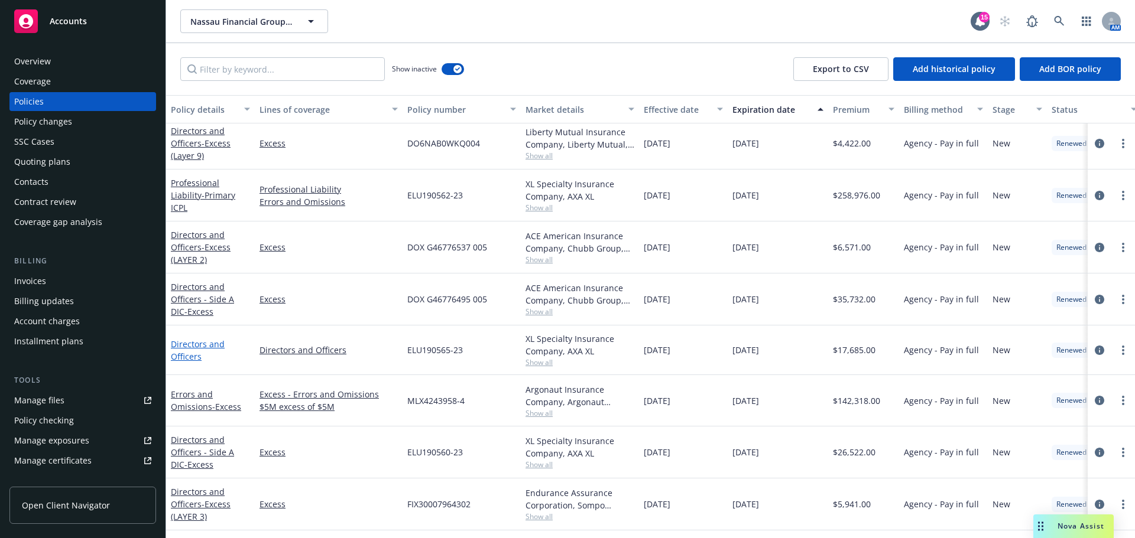
click at [187, 352] on link "Directors and Officers" at bounding box center [198, 351] width 54 height 24
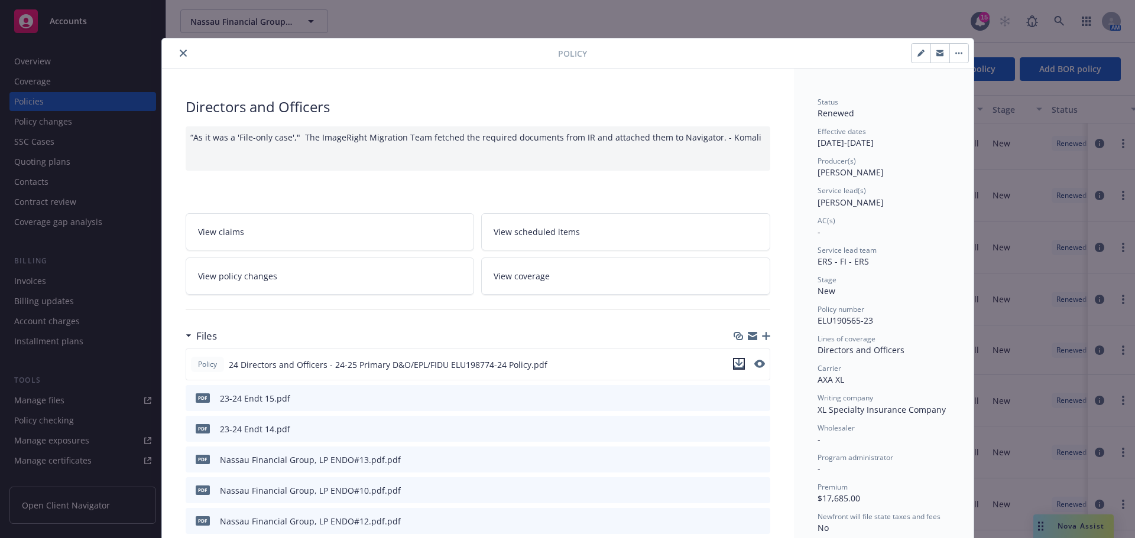
click at [738, 366] on icon "download file" at bounding box center [738, 363] width 9 height 9
click at [180, 53] on icon "close" at bounding box center [183, 53] width 7 height 7
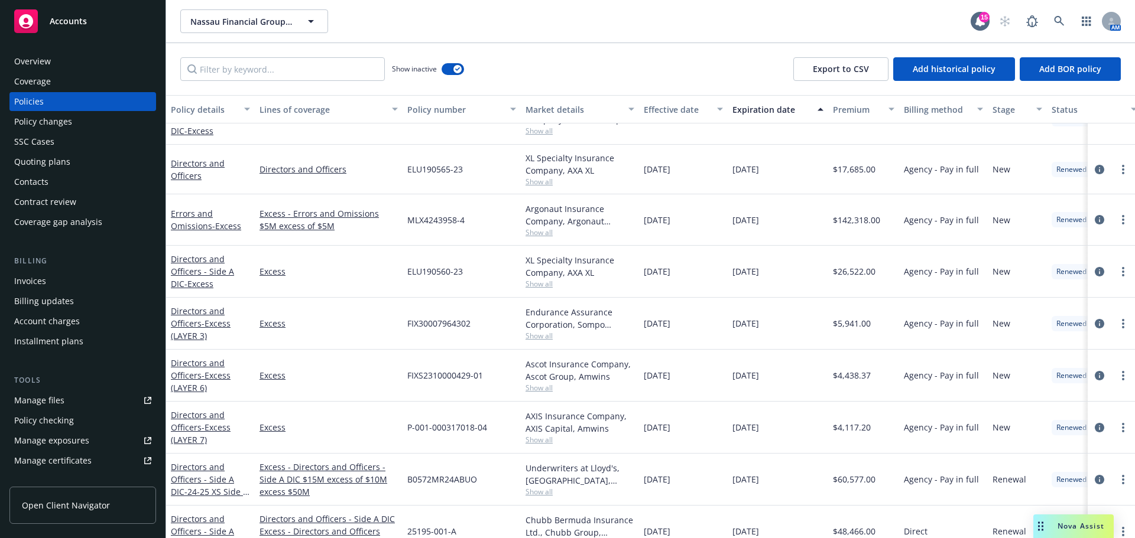
scroll to position [1064, 0]
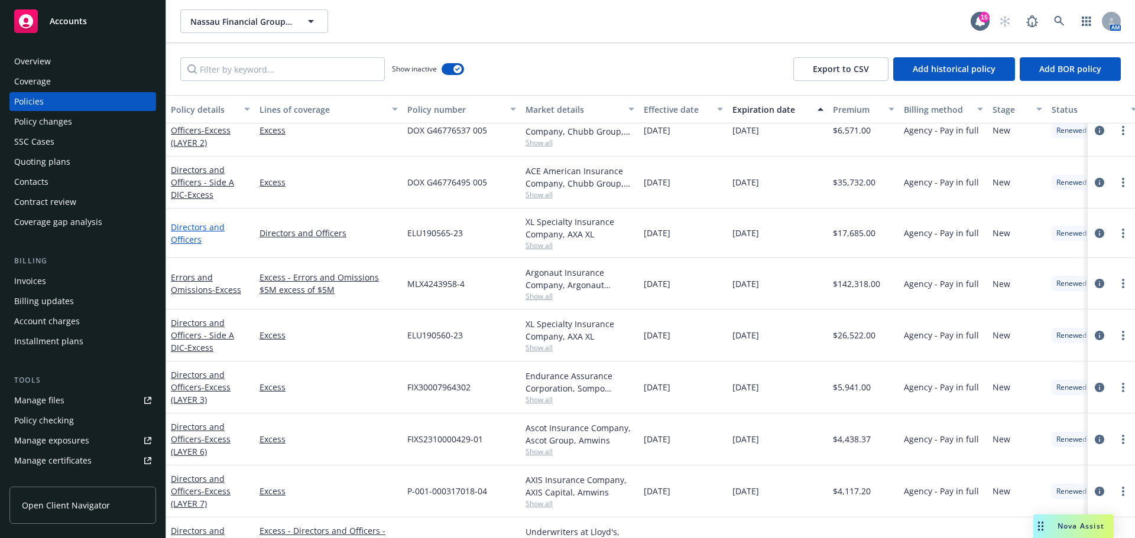
click at [183, 235] on link "Directors and Officers" at bounding box center [198, 234] width 54 height 24
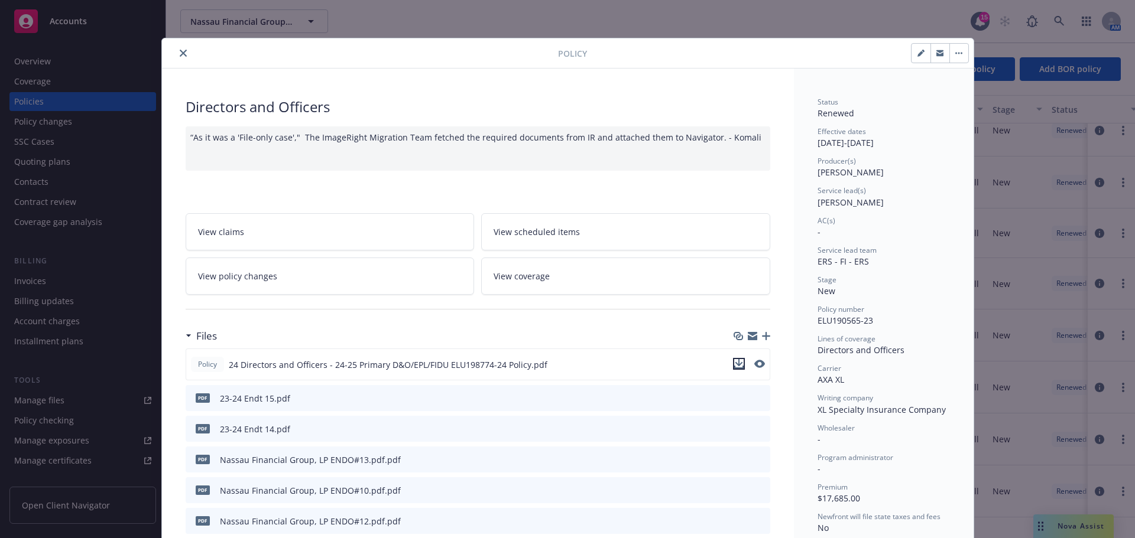
click at [734, 365] on icon "download file" at bounding box center [738, 363] width 9 height 9
